Goal: Find specific page/section: Find specific page/section

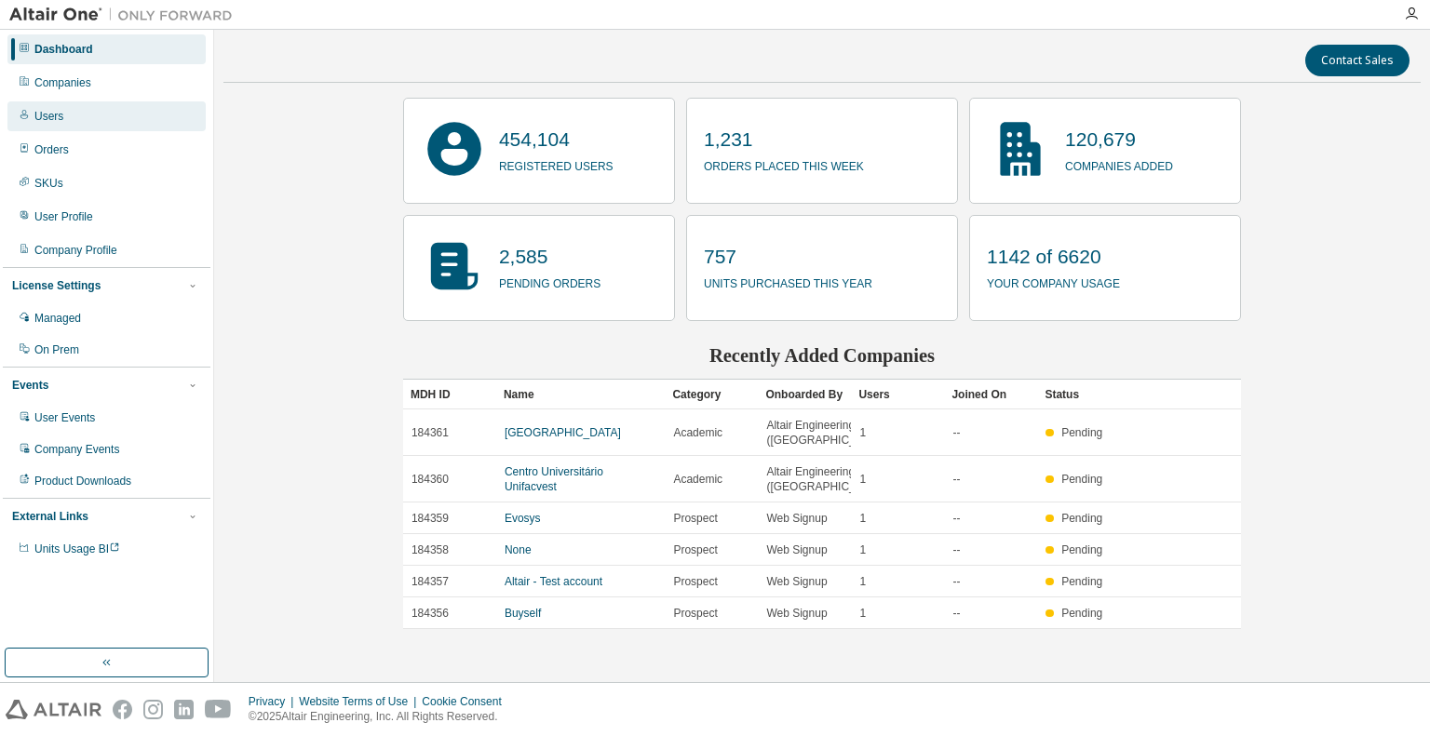
click at [95, 108] on div "Users" at bounding box center [106, 116] width 198 height 30
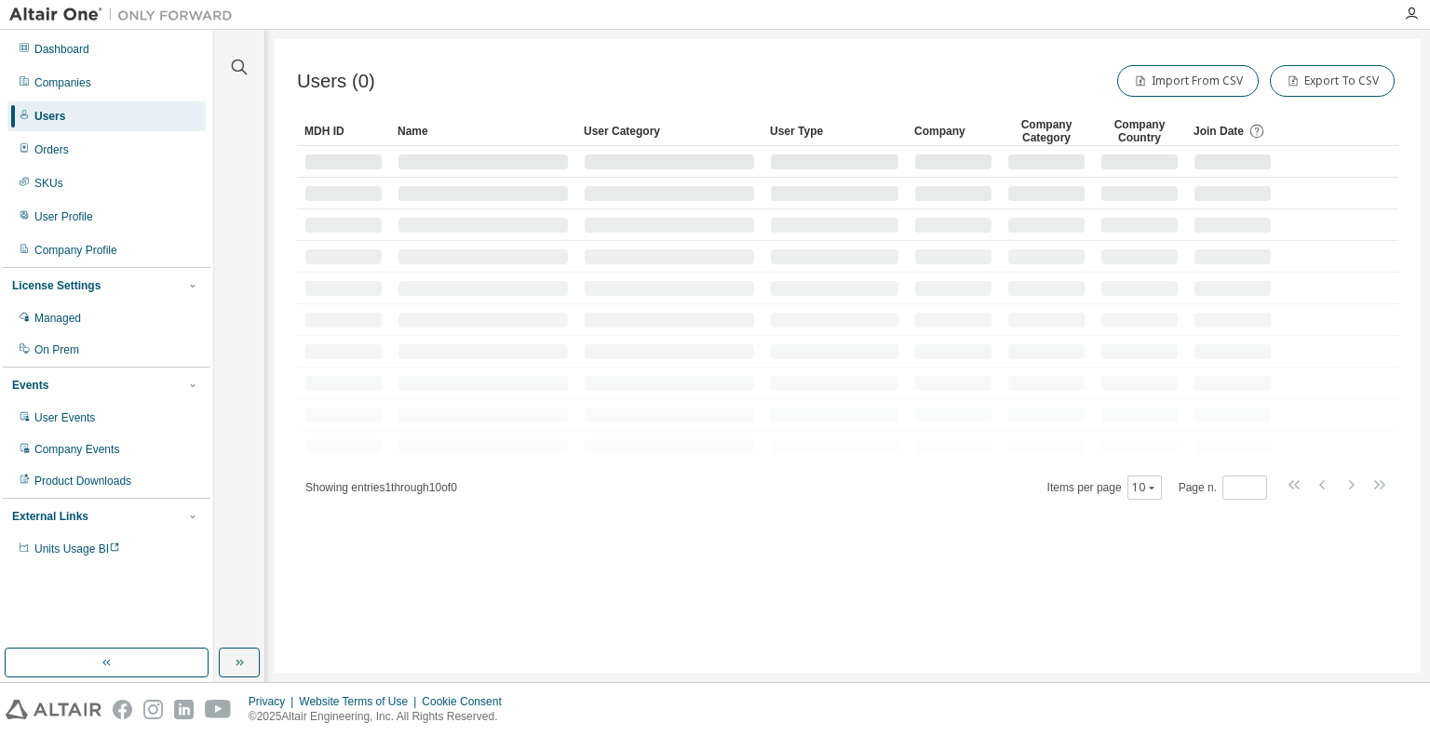
click at [97, 99] on div "Dashboard Companies Users Orders SKUs User Profile Company Profile License Sett…" at bounding box center [107, 299] width 208 height 533
click at [103, 90] on div "Companies" at bounding box center [106, 83] width 198 height 30
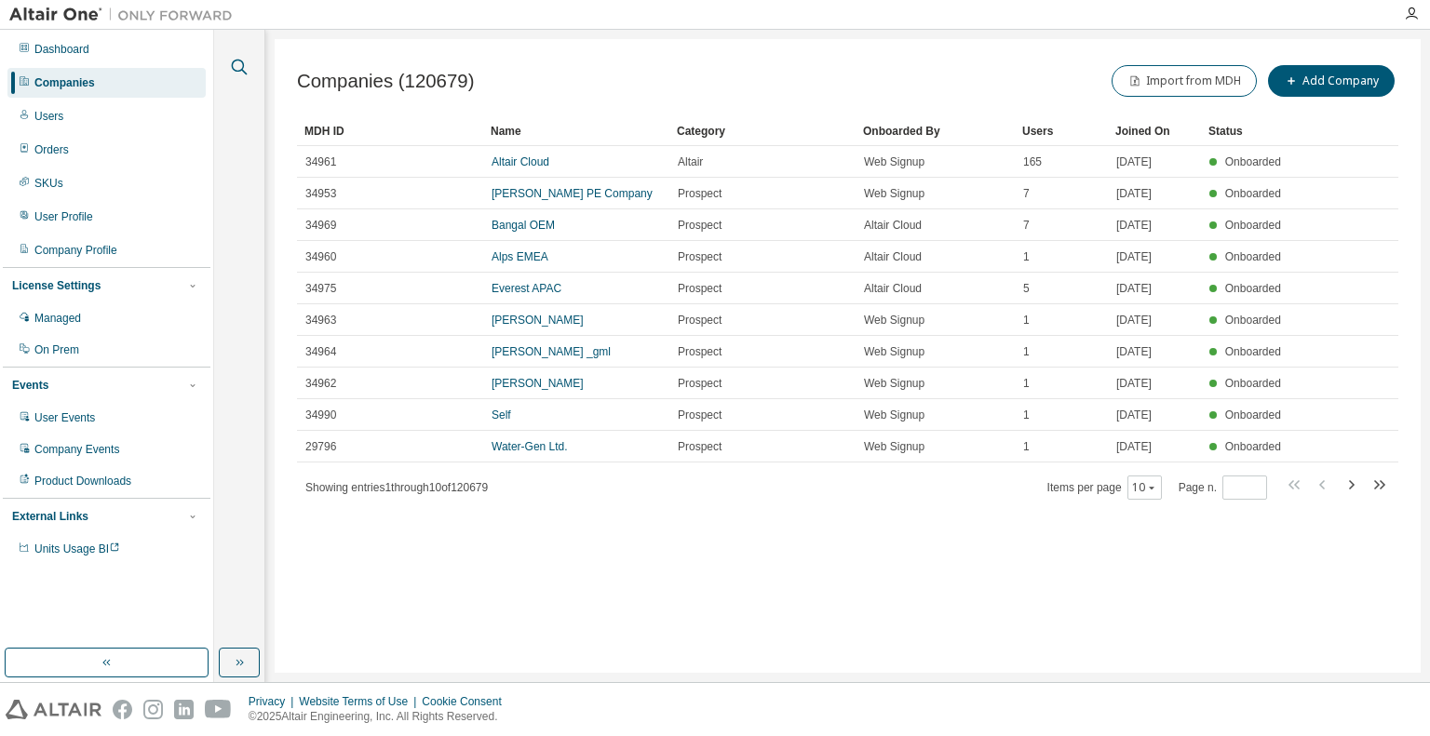
click at [238, 62] on icon "button" at bounding box center [239, 67] width 22 height 22
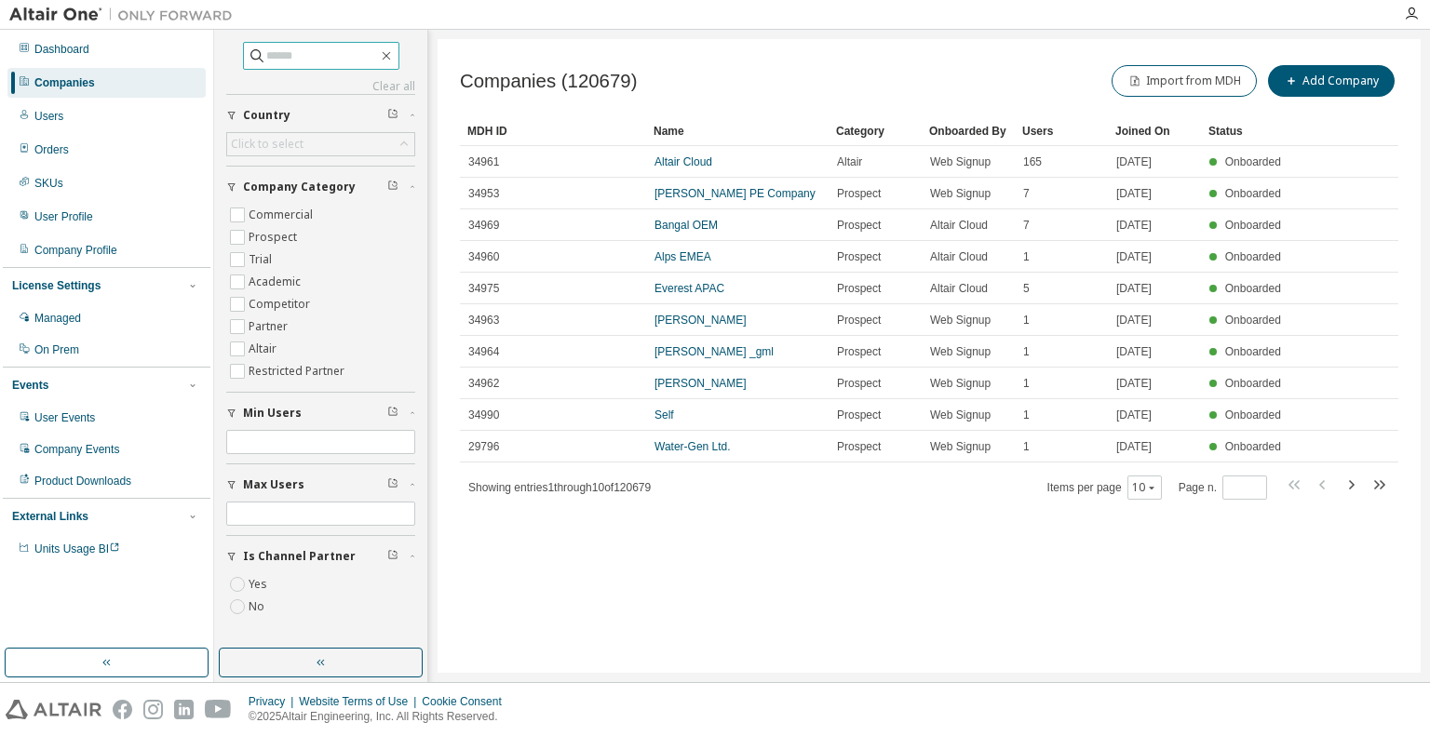
click at [269, 56] on input "text" at bounding box center [322, 56] width 112 height 19
type input "**********"
